Goal: Task Accomplishment & Management: Complete application form

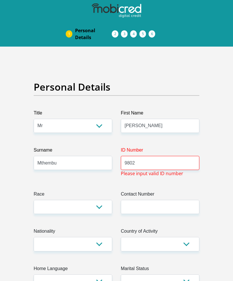
select select "Mr"
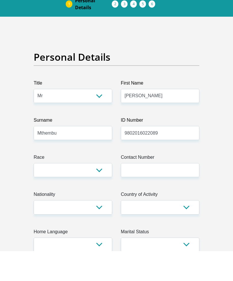
type input "9802016022089"
click at [89, 193] on select "Black Coloured Indian White Other" at bounding box center [73, 200] width 79 height 14
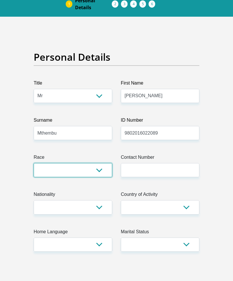
select select "1"
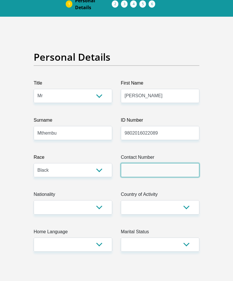
click at [168, 171] on input "Contact Number" at bounding box center [160, 170] width 79 height 14
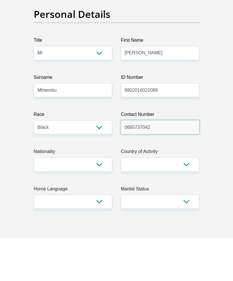
type input "0685737042"
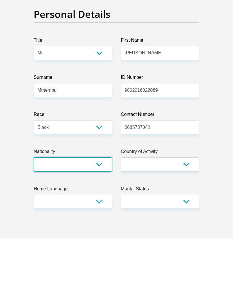
click at [99, 200] on select "[GEOGRAPHIC_DATA] [GEOGRAPHIC_DATA] [GEOGRAPHIC_DATA] [GEOGRAPHIC_DATA] [GEOGRA…" at bounding box center [73, 207] width 79 height 14
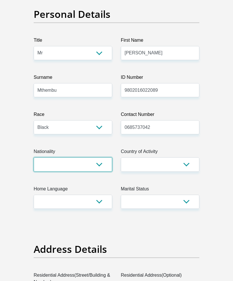
select select "ZAF"
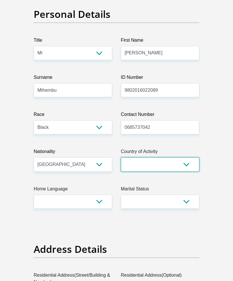
click at [166, 165] on select "[GEOGRAPHIC_DATA] [GEOGRAPHIC_DATA] [GEOGRAPHIC_DATA] [GEOGRAPHIC_DATA] [GEOGRA…" at bounding box center [160, 164] width 79 height 14
select select "ZAF"
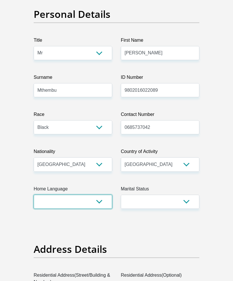
click at [94, 204] on select "Afrikaans English Sepedi South Ndebele Southern Sotho Swati Tsonga Tswana Venda…" at bounding box center [73, 202] width 79 height 14
select select "eng"
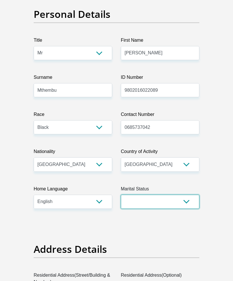
click at [170, 202] on select "Married ANC Single Divorced Widowed Married COP or Customary Law" at bounding box center [160, 202] width 79 height 14
select select "2"
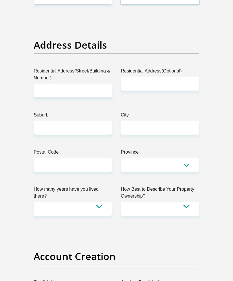
scroll to position [269, 0]
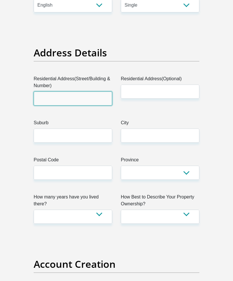
click at [48, 98] on input "Residential Address(Street/Building & Number)" at bounding box center [73, 99] width 79 height 14
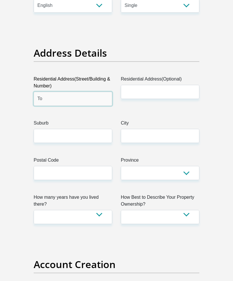
type input "T"
type input "Hambanathi mphemba"
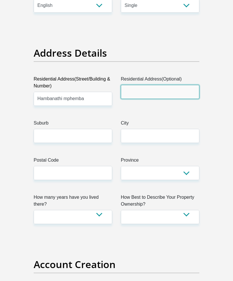
click at [166, 90] on input "Residential Address(Optional)" at bounding box center [160, 92] width 79 height 14
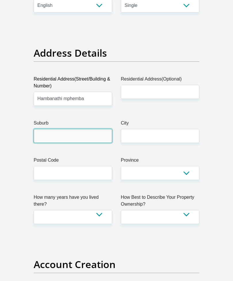
click at [80, 137] on input "Suburb" at bounding box center [73, 136] width 79 height 14
type input "Tongaat"
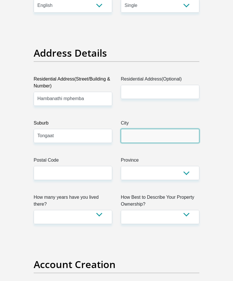
click at [163, 131] on input "City" at bounding box center [160, 136] width 79 height 14
type input "D"
type input "Tongaat"
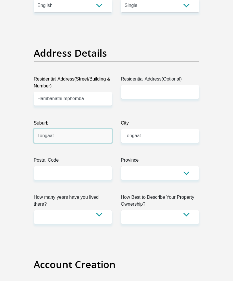
click at [87, 137] on input "Tongaat" at bounding box center [73, 136] width 79 height 14
type input "T"
type input "[GEOGRAPHIC_DATA]"
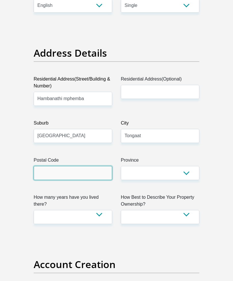
click at [94, 172] on input "Postal Code" at bounding box center [73, 173] width 79 height 14
type input "4399"
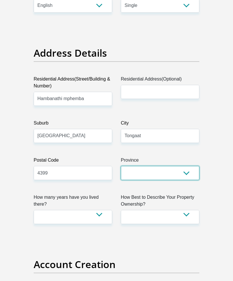
click at [162, 173] on select "Eastern Cape Free State [GEOGRAPHIC_DATA] [GEOGRAPHIC_DATA][DATE] [GEOGRAPHIC_D…" at bounding box center [160, 173] width 79 height 14
select select "[GEOGRAPHIC_DATA][DATE]"
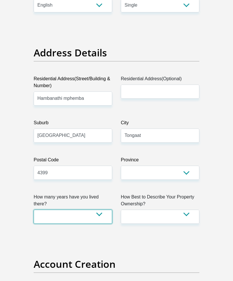
click at [102, 213] on select "less than 1 year 1-3 years 3-5 years 5+ years" at bounding box center [73, 217] width 79 height 14
select select "5"
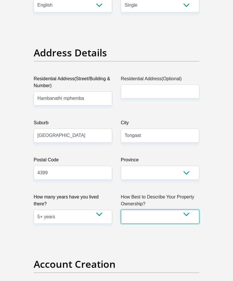
click at [170, 214] on select "Owned Rented Family Owned Company Dwelling" at bounding box center [160, 217] width 79 height 14
select select "Rented"
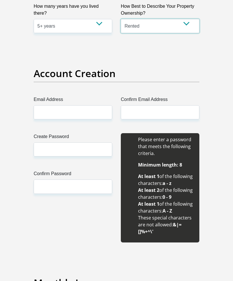
scroll to position [462, 0]
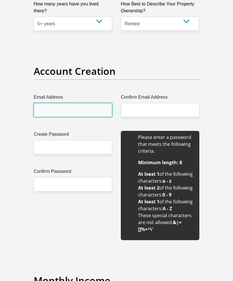
click at [43, 106] on input "Email Address" at bounding box center [73, 110] width 79 height 14
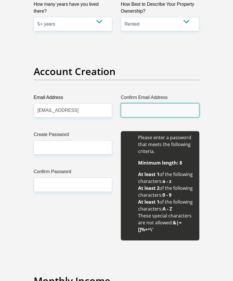
click at [161, 106] on input "Confirm Email Address" at bounding box center [160, 110] width 79 height 14
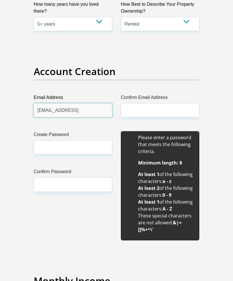
click at [104, 109] on input "[EMAIL_ADDRESS]" at bounding box center [73, 110] width 79 height 14
type input "[EMAIL_ADDRESS][DOMAIN_NAME]"
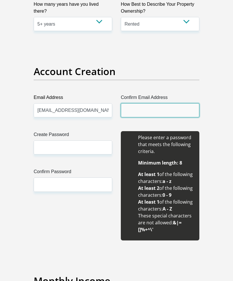
click at [162, 107] on input "Confirm Email Address" at bounding box center [160, 110] width 79 height 14
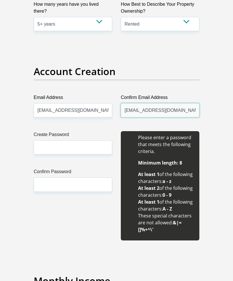
type input "[EMAIL_ADDRESS][DOMAIN_NAME]"
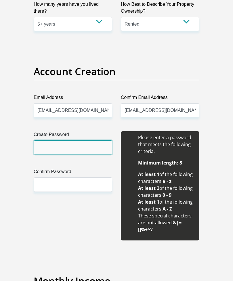
click at [82, 146] on input "Create Password" at bounding box center [73, 147] width 79 height 14
type input "Langa1809@"
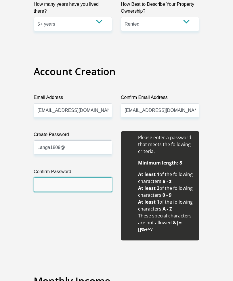
click at [75, 187] on input "Confirm Password" at bounding box center [73, 184] width 79 height 14
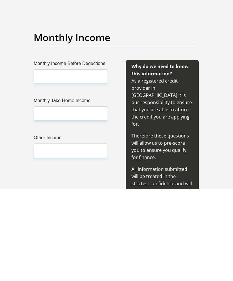
scroll to position [616, 0]
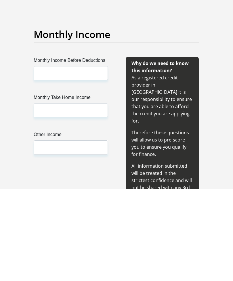
type input "Langa1809@"
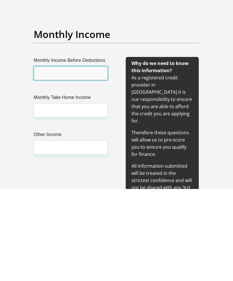
click at [94, 158] on input "Monthly Income Before Deductions" at bounding box center [71, 165] width 74 height 14
type input "10000"
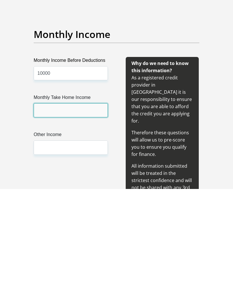
click at [70, 195] on input "Monthly Take Home Income" at bounding box center [71, 202] width 74 height 14
type input "7400"
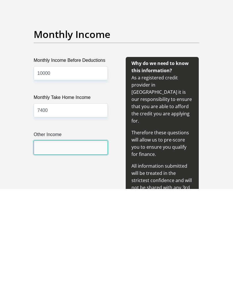
click at [80, 232] on input "Other Income" at bounding box center [71, 239] width 74 height 14
type input "800"
click at [102, 181] on div "Monthly Income Before Deductions 10000 Monthly Take Home Income 7400 Other Inco…" at bounding box center [70, 225] width 91 height 152
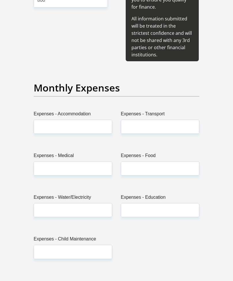
scroll to position [855, 0]
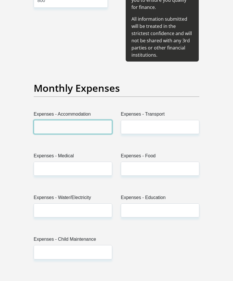
click at [37, 120] on input "Expenses - Accommodation" at bounding box center [73, 127] width 79 height 14
type input "500"
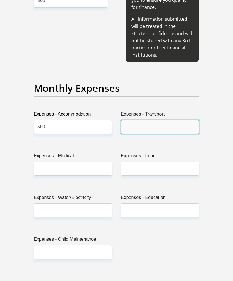
click at [168, 120] on input "Expenses - Transport" at bounding box center [160, 127] width 79 height 14
type input "700"
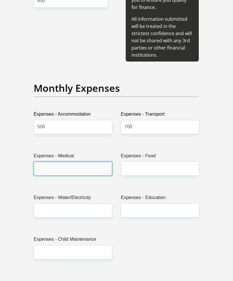
click at [87, 162] on input "Expenses - Medical" at bounding box center [73, 169] width 79 height 14
type input "350"
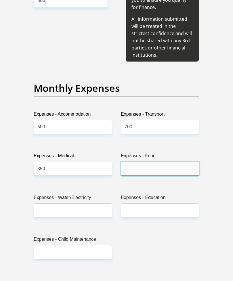
click at [165, 162] on input "Expenses - Food" at bounding box center [160, 169] width 79 height 14
type input "1500"
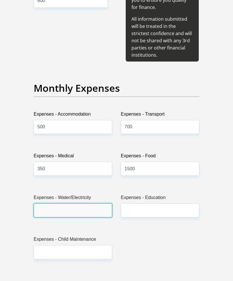
click at [89, 203] on input "Expenses - Water/Electricity" at bounding box center [73, 210] width 79 height 14
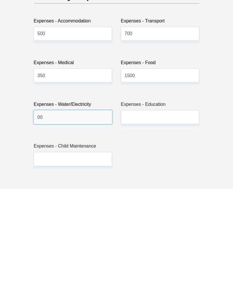
type input "00"
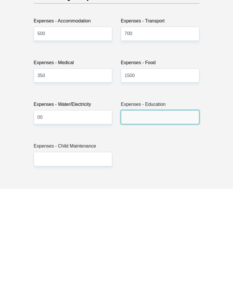
click at [166, 202] on input "Expenses - Education" at bounding box center [160, 209] width 79 height 14
type input "700"
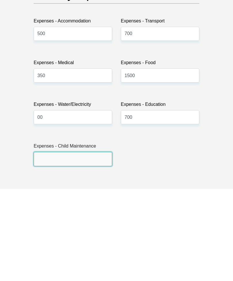
click at [85, 244] on input "Expenses - Child Maintenance" at bounding box center [73, 251] width 79 height 14
type input "1000"
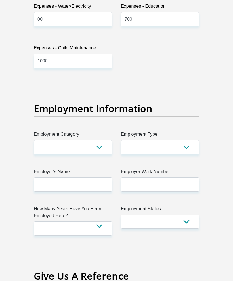
scroll to position [1047, 0]
click at [37, 140] on select "AGRICULTURE ALCOHOL & TOBACCO CONSTRUCTION MATERIALS METALLURGY EQUIPMENT FOR R…" at bounding box center [73, 147] width 79 height 14
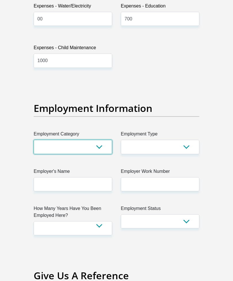
click at [43, 140] on select "AGRICULTURE ALCOHOL & TOBACCO CONSTRUCTION MATERIALS METALLURGY EQUIPMENT FOR R…" at bounding box center [73, 147] width 79 height 14
select select "14"
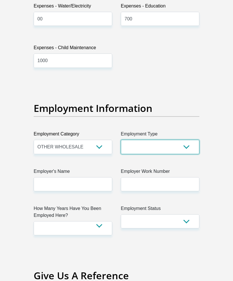
click at [181, 140] on select "College/Lecturer Craft Seller Creative Driver Executive Farmer Forces - Non Com…" at bounding box center [160, 147] width 79 height 14
select select "Service Industry"
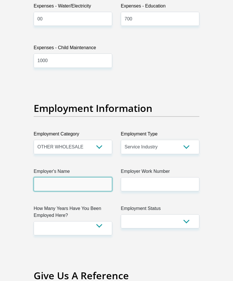
click at [51, 177] on input "Employer's Name" at bounding box center [73, 184] width 79 height 14
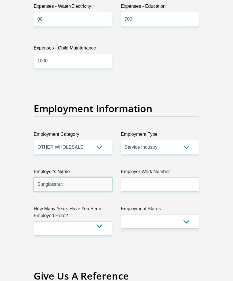
type input "Sunglasshut"
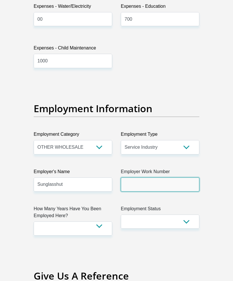
click at [166, 177] on input "Employer Work Number" at bounding box center [160, 184] width 79 height 14
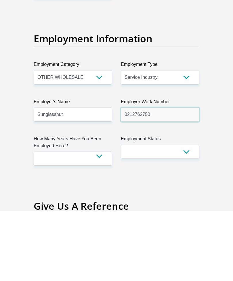
type input "0212762750"
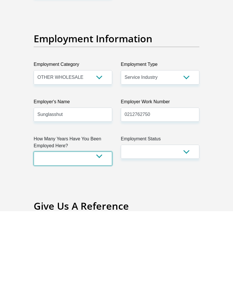
click at [103, 221] on select "less than 1 year 1-3 years 3-5 years 5+ years" at bounding box center [73, 228] width 79 height 14
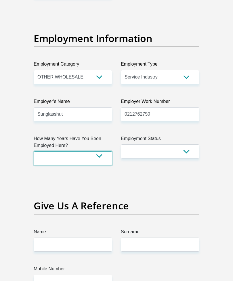
select select "24"
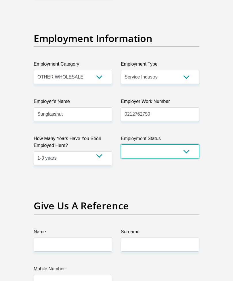
click at [176, 144] on select "Permanent/Full-time Part-time/Casual [DEMOGRAPHIC_DATA] Worker Self-Employed Ho…" at bounding box center [160, 151] width 79 height 14
select select "1"
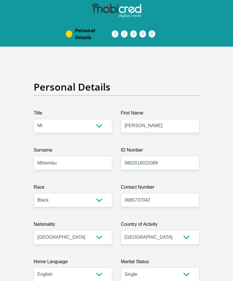
scroll to position [1114, 0]
